Goal: Task Accomplishment & Management: Manage account settings

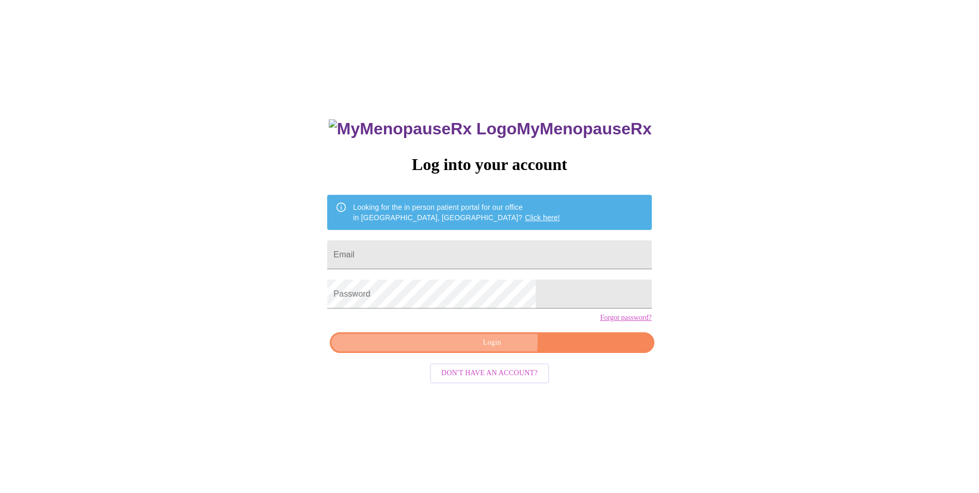
click at [485, 349] on span "Login" at bounding box center [492, 342] width 300 height 13
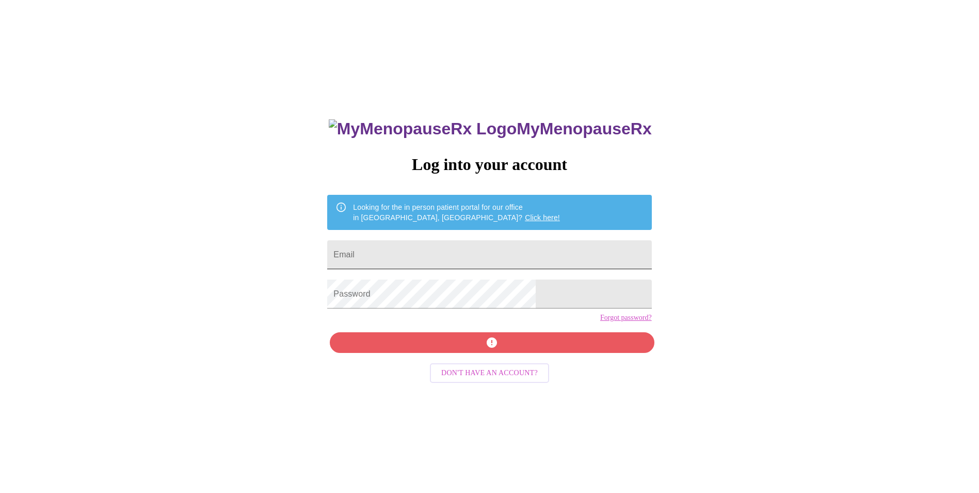
click at [404, 247] on input "Email" at bounding box center [489, 254] width 324 height 29
type input "[EMAIL_ADDRESS][DOMAIN_NAME]"
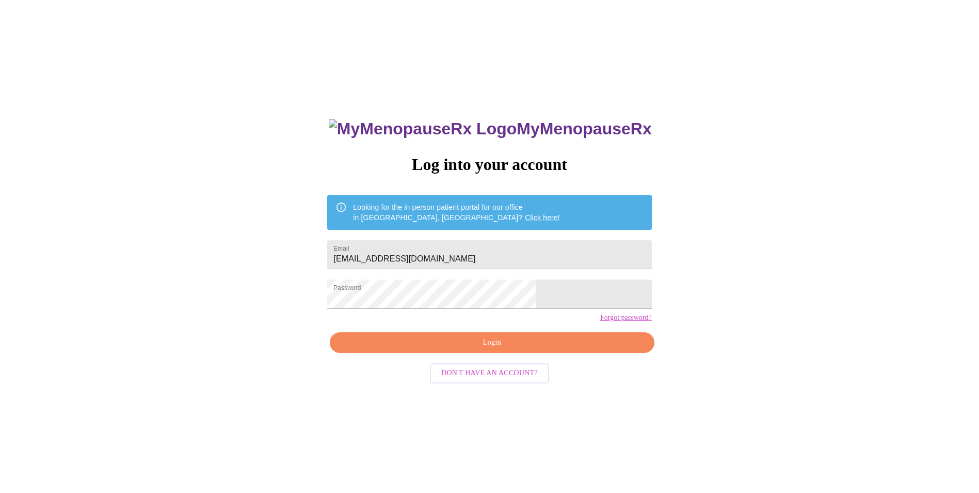
click at [471, 354] on div "MyMenopauseRx Log into your account Looking for the in person patient portal fo…" at bounding box center [489, 349] width 345 height 493
click at [471, 349] on span "Login" at bounding box center [492, 342] width 300 height 13
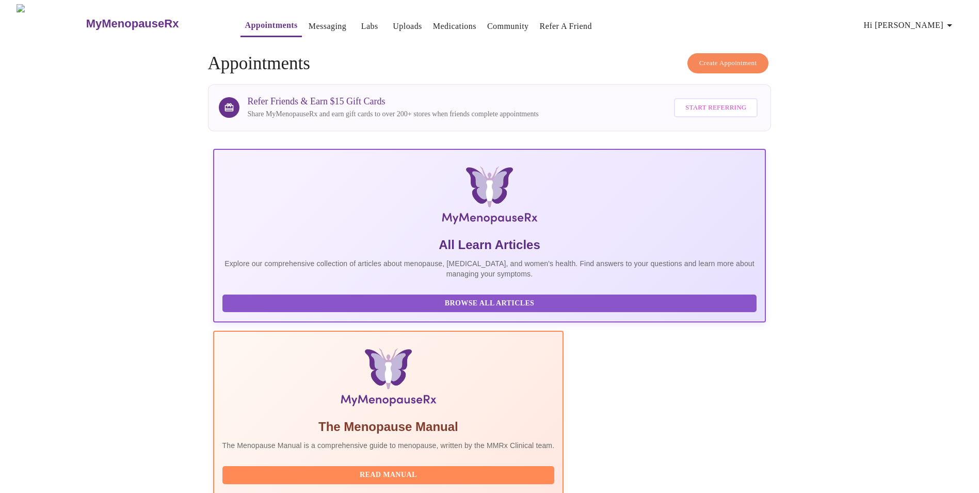
click at [947, 23] on span "Hi [PERSON_NAME]" at bounding box center [910, 25] width 92 height 14
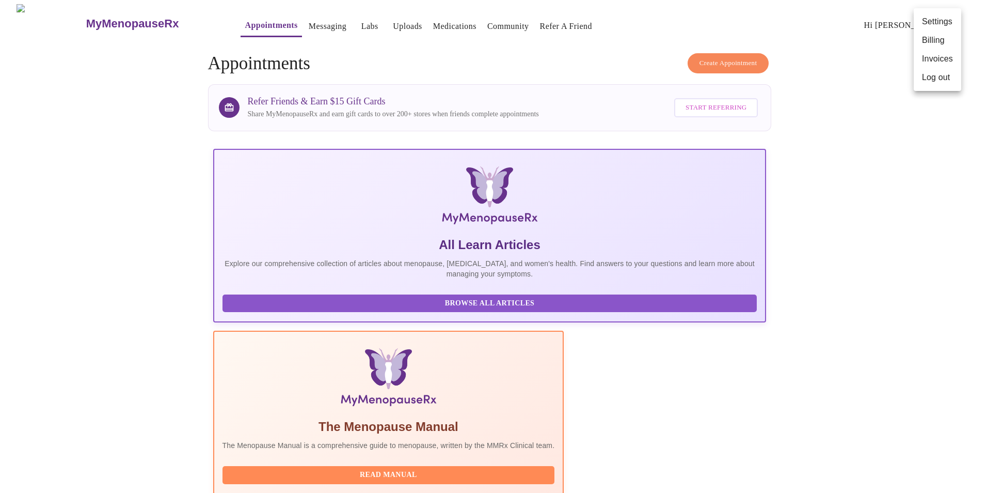
click at [947, 23] on li "Settings" at bounding box center [937, 21] width 47 height 19
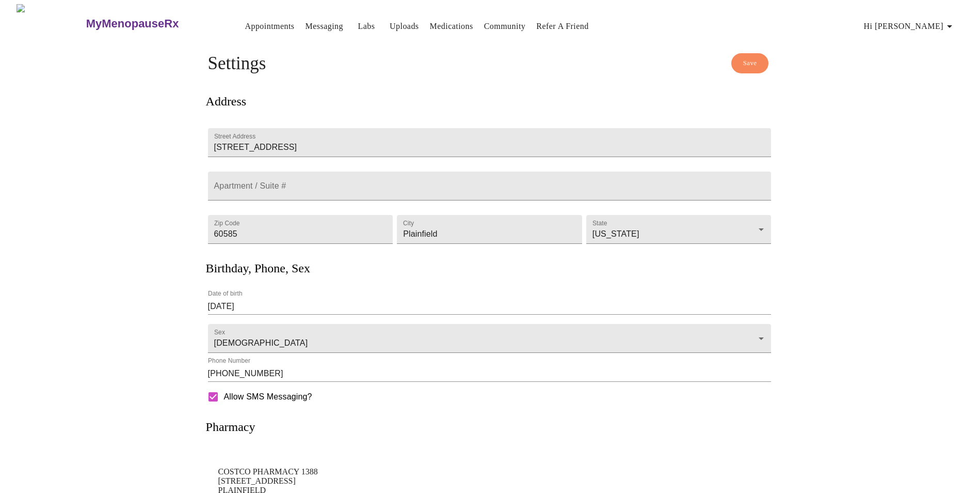
click at [390, 19] on link "Uploads" at bounding box center [404, 26] width 29 height 14
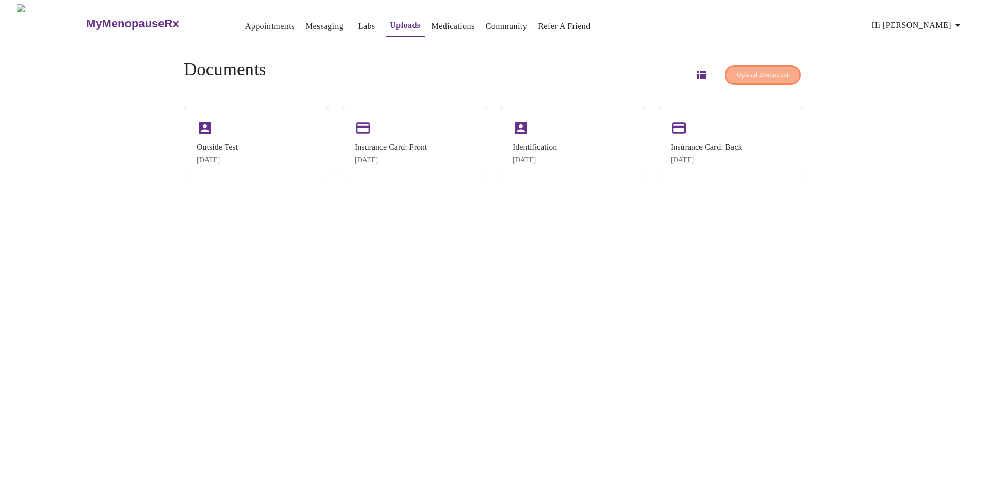
click at [737, 69] on span "Upload Document" at bounding box center [763, 75] width 52 height 12
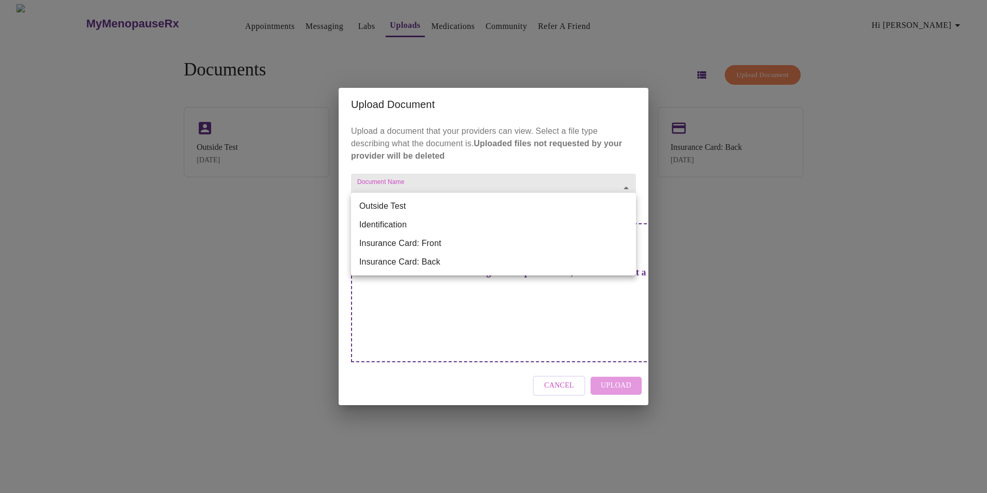
click at [429, 209] on body "MyMenopauseRx Appointments Messaging Labs Uploads Medications Community Refer a…" at bounding box center [493, 250] width 979 height 493
click at [481, 202] on li "Outside Test" at bounding box center [493, 206] width 285 height 19
type input "Outside Test"
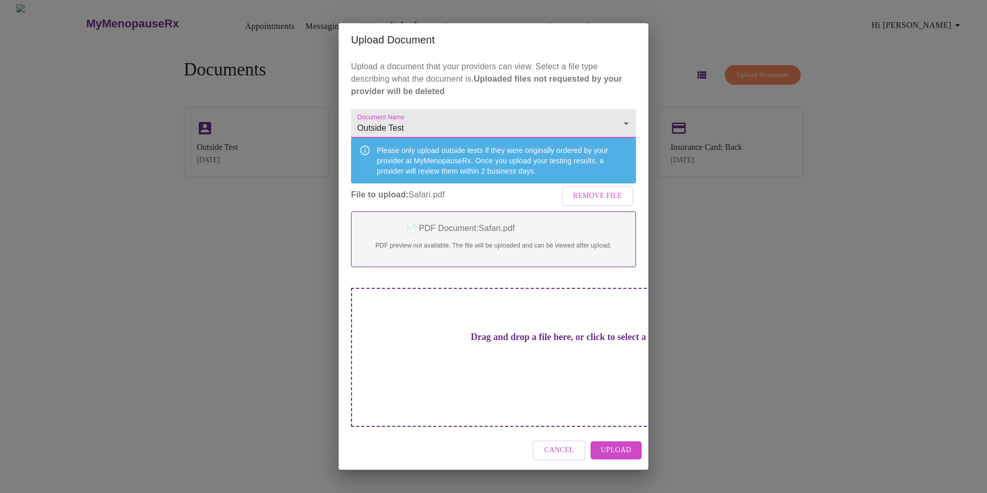
click at [530, 342] on h3 "Drag and drop a file here, or click to select a file" at bounding box center [565, 336] width 285 height 11
click at [617, 444] on span "Upload" at bounding box center [616, 450] width 30 height 13
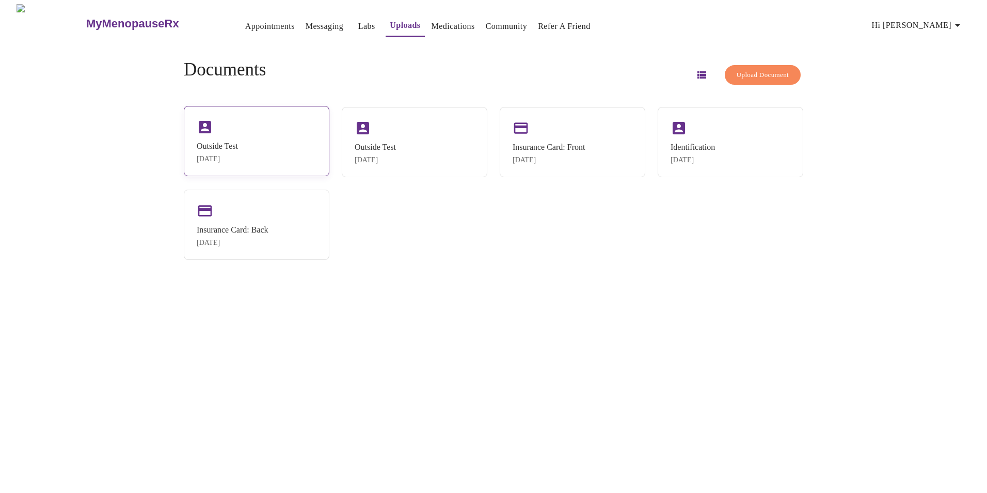
click at [297, 138] on div "Outside Test Sep 4, 2025" at bounding box center [257, 141] width 146 height 70
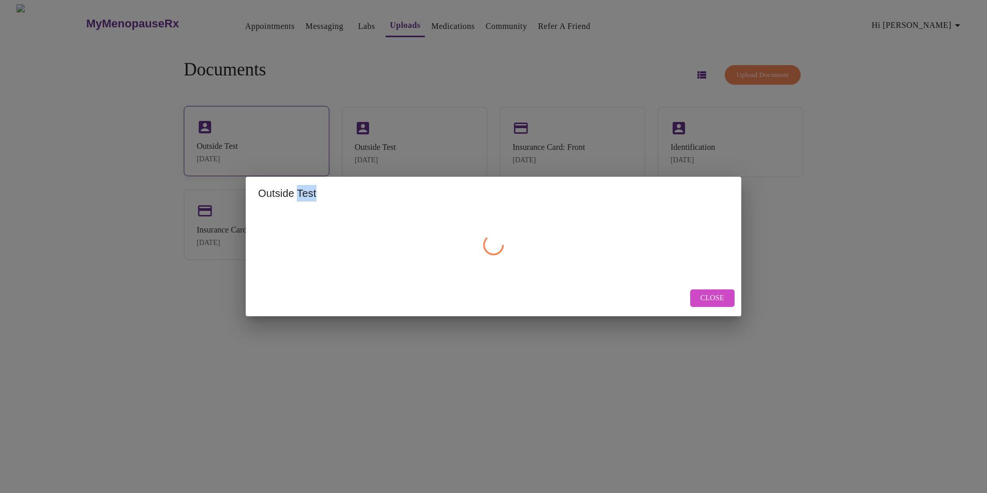
click at [297, 138] on div "Outside Test Close" at bounding box center [493, 246] width 987 height 493
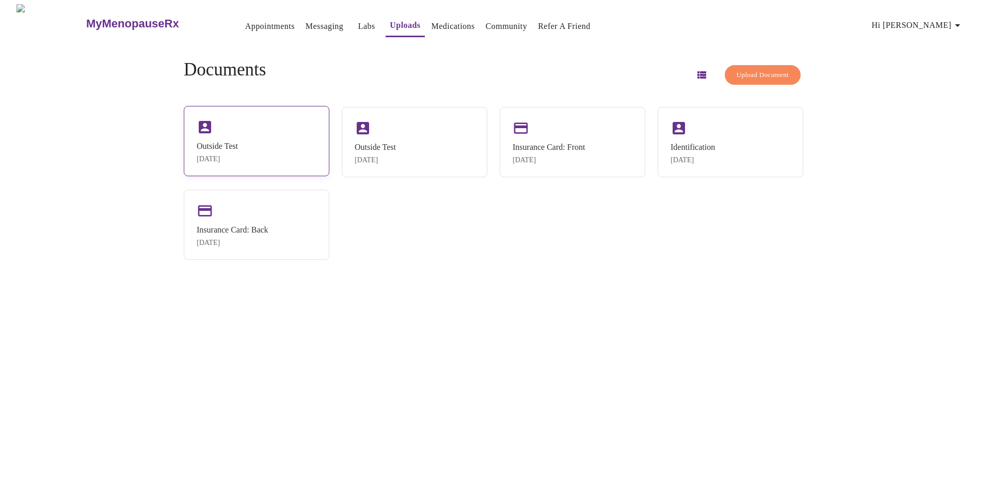
drag, startPoint x: 297, startPoint y: 138, endPoint x: 262, endPoint y: 142, distance: 34.9
click at [262, 142] on div "Outside Test Sep 4, 2025" at bounding box center [257, 141] width 146 height 70
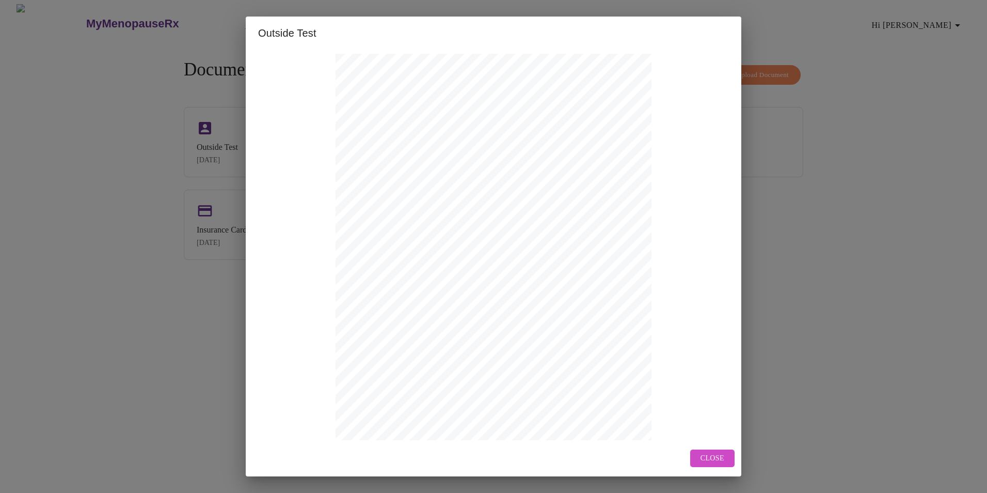
click at [702, 458] on span "Close" at bounding box center [713, 458] width 24 height 13
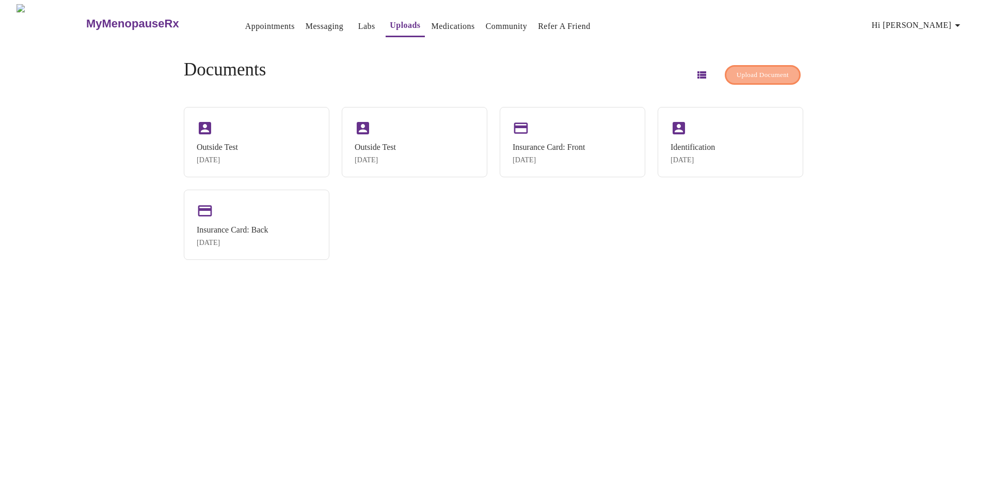
click at [737, 71] on span "Upload Document" at bounding box center [763, 75] width 52 height 12
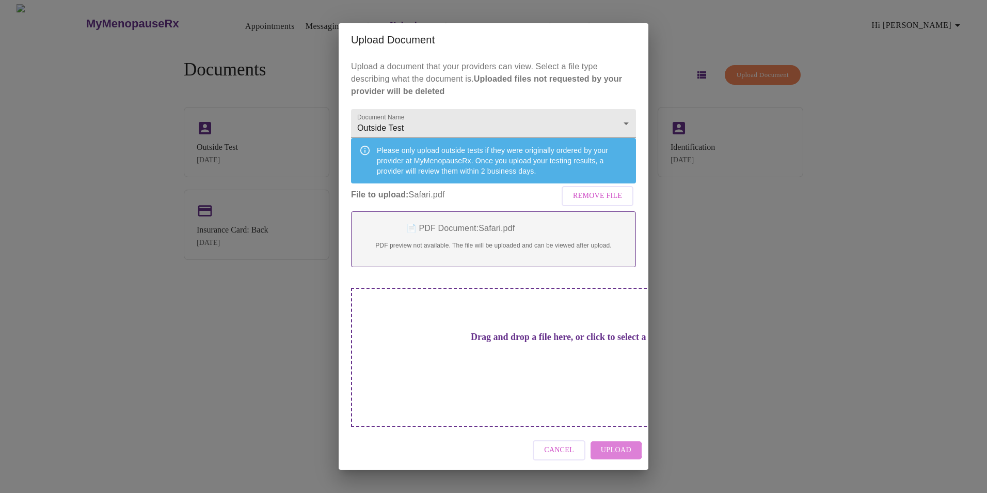
click at [616, 444] on span "Upload" at bounding box center [616, 450] width 30 height 13
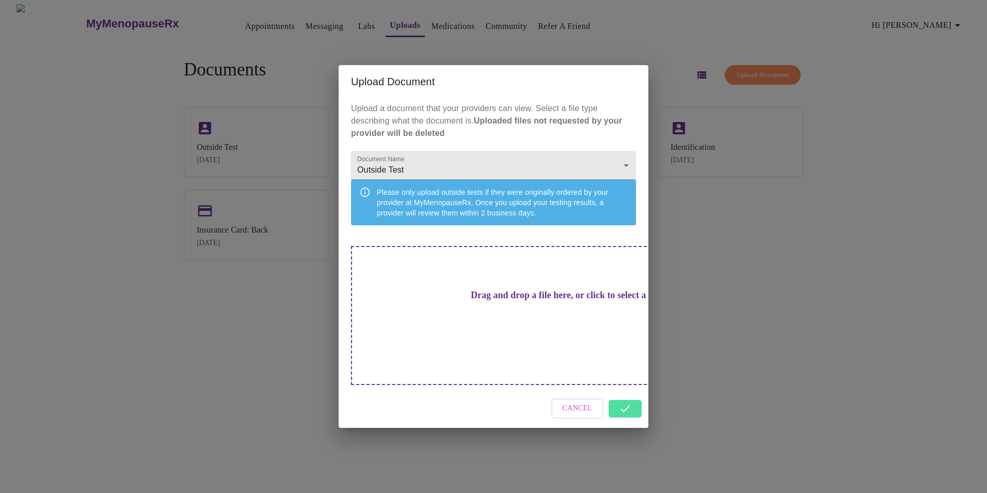
click at [623, 397] on div "Cancel" at bounding box center [494, 408] width 310 height 39
